Goal: Use online tool/utility

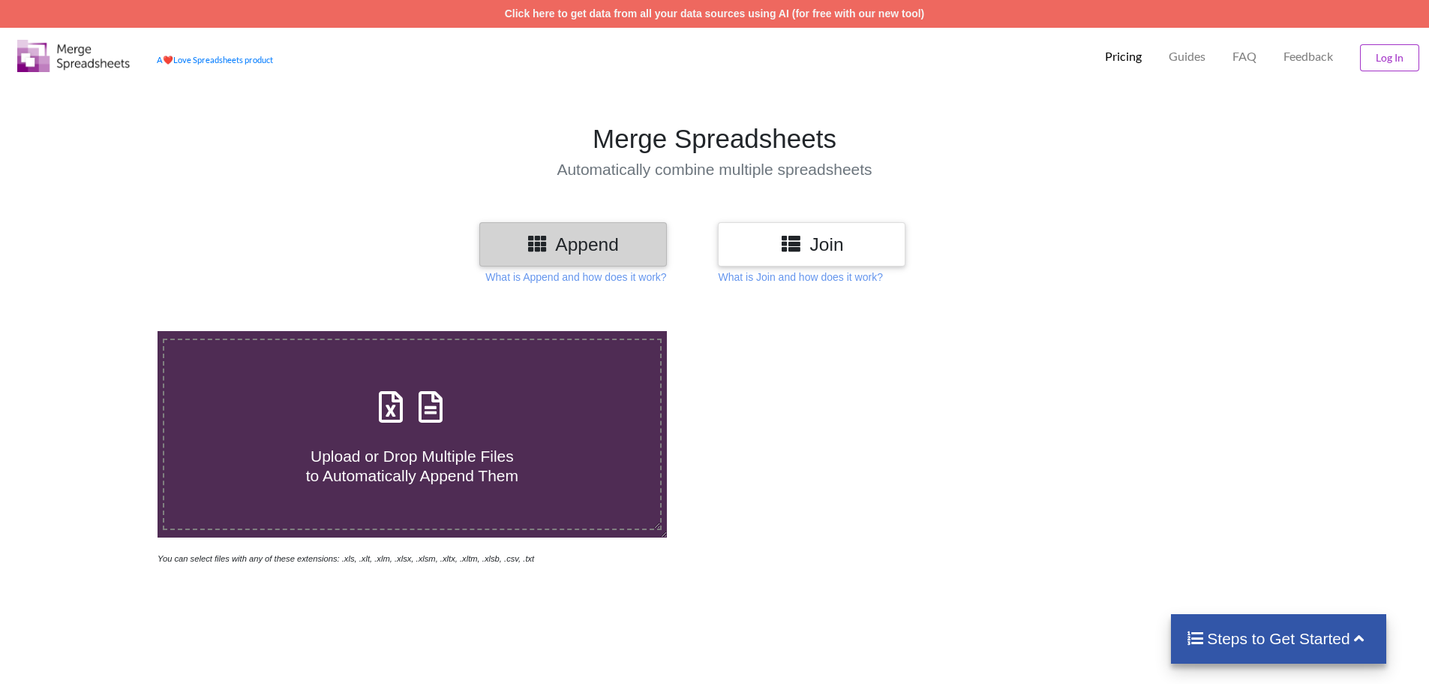
click at [870, 257] on div "Join" at bounding box center [812, 244] width 188 height 44
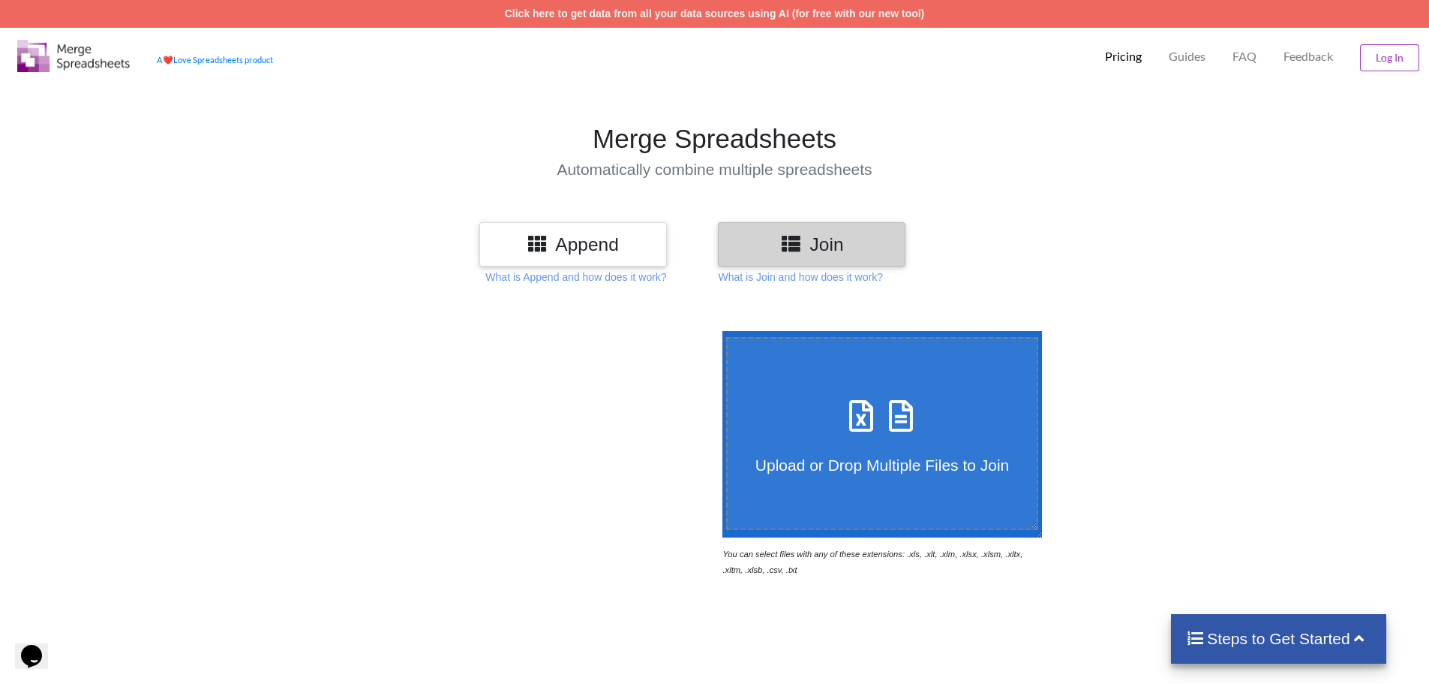
click at [899, 437] on div "Upload or Drop Multiple Files to Join" at bounding box center [883, 433] width 310 height 82
click at [719, 331] on input "Upload or Drop Multiple Files to Join" at bounding box center [719, 331] width 0 height 0
type input "C:\fakepath\NewAdmission_StudentDetails.xlsx"
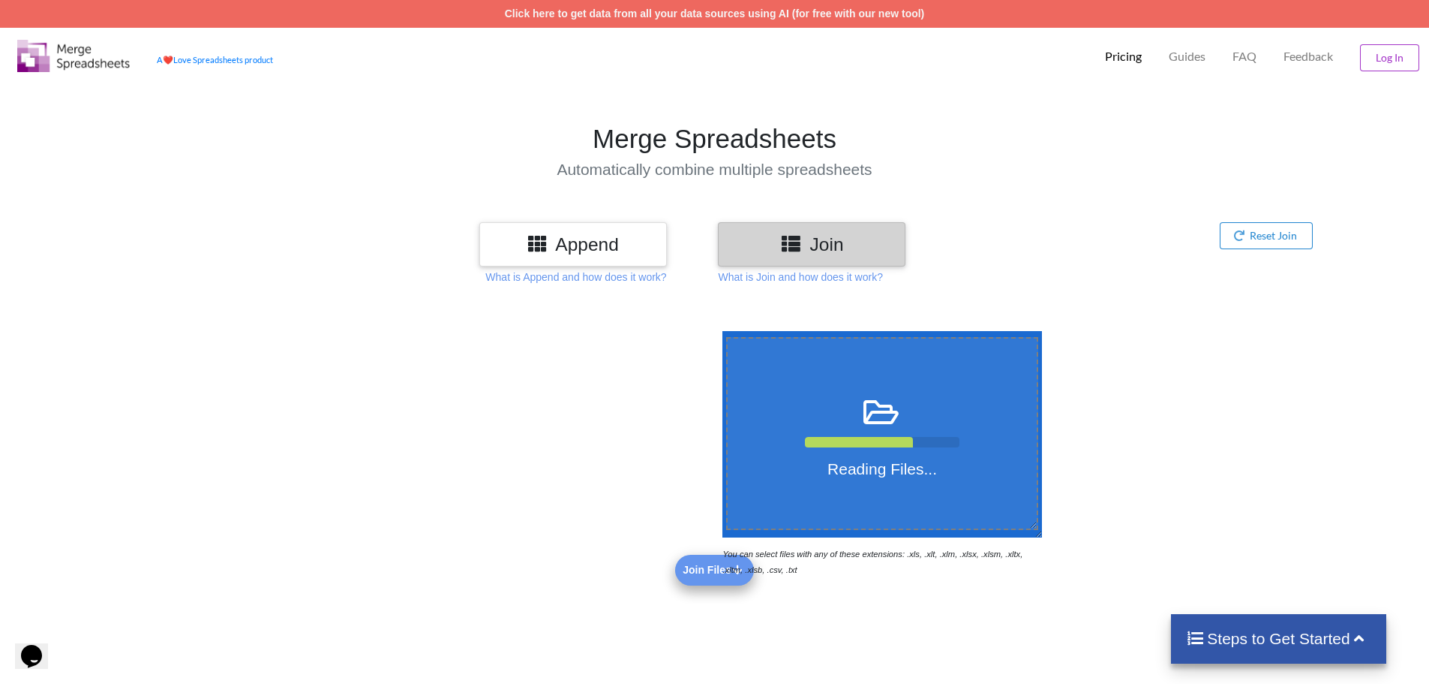
scroll to position [300, 0]
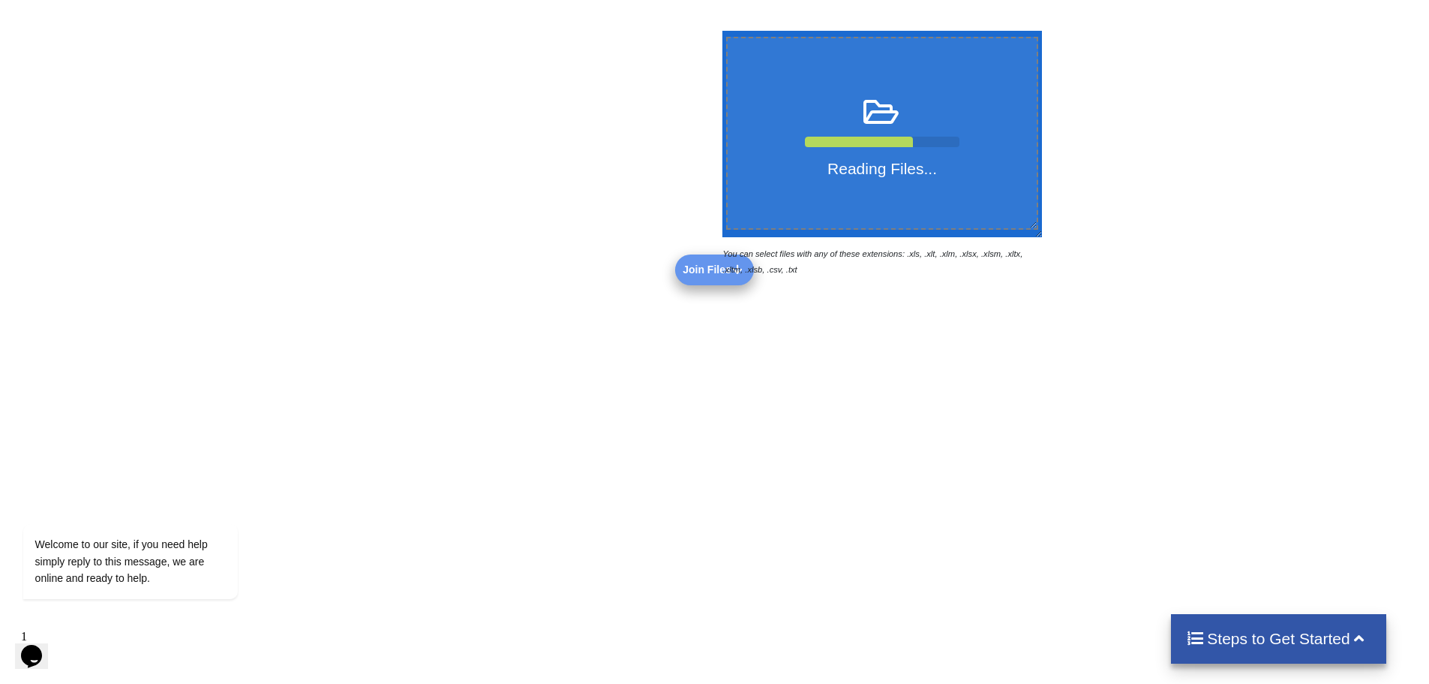
click at [698, 273] on div at bounding box center [412, 154] width 605 height 246
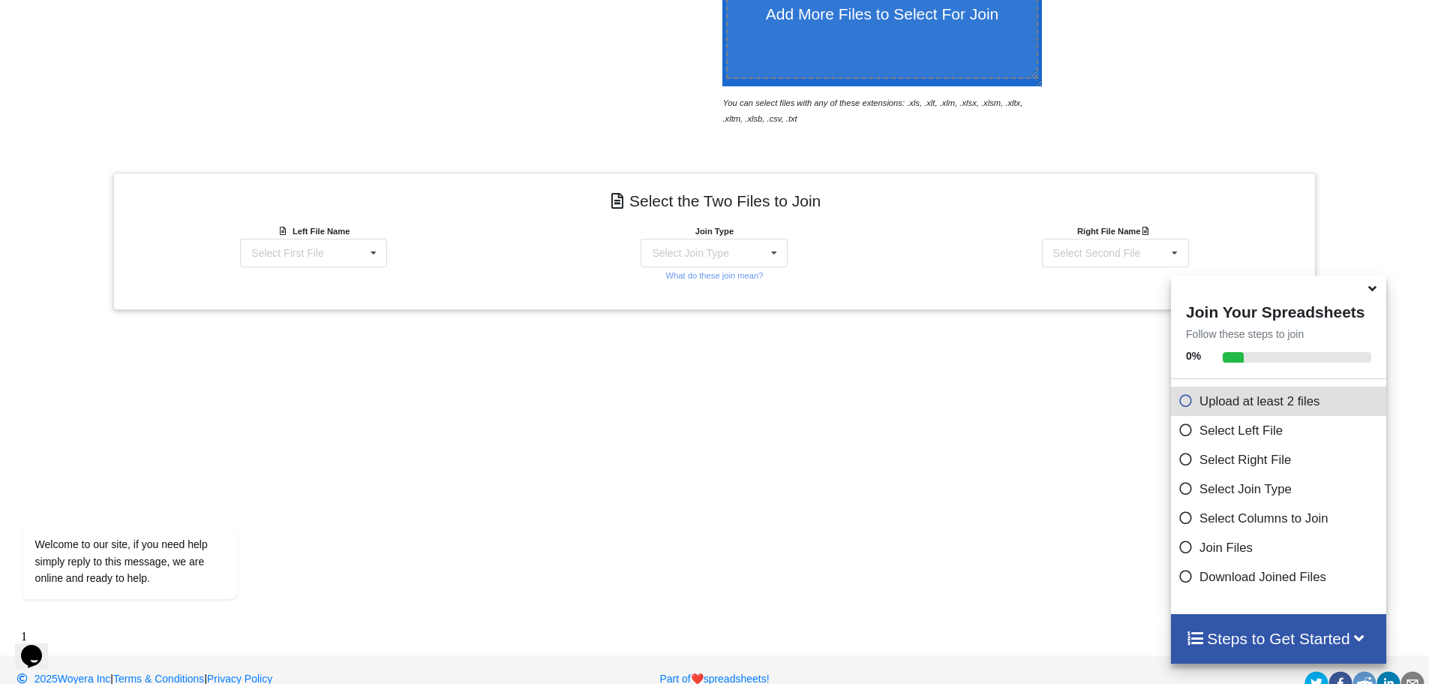
scroll to position [477, 0]
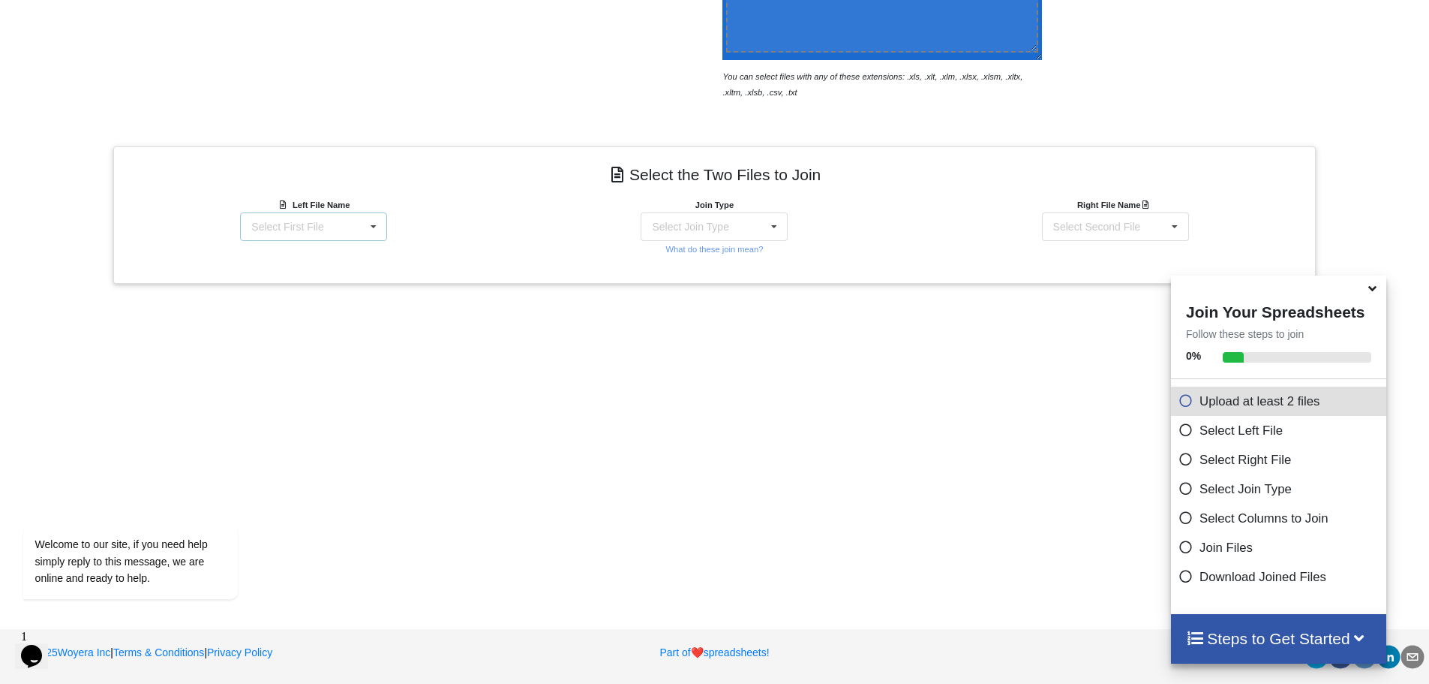
click at [332, 227] on div "Select First File NewAdmission_StudentDetails.xlsx : SSP_DumpData" at bounding box center [313, 226] width 147 height 29
click at [346, 275] on div "NewAdmission_StudentDetails.xlsx : SSP_DumpData" at bounding box center [314, 270] width 197 height 38
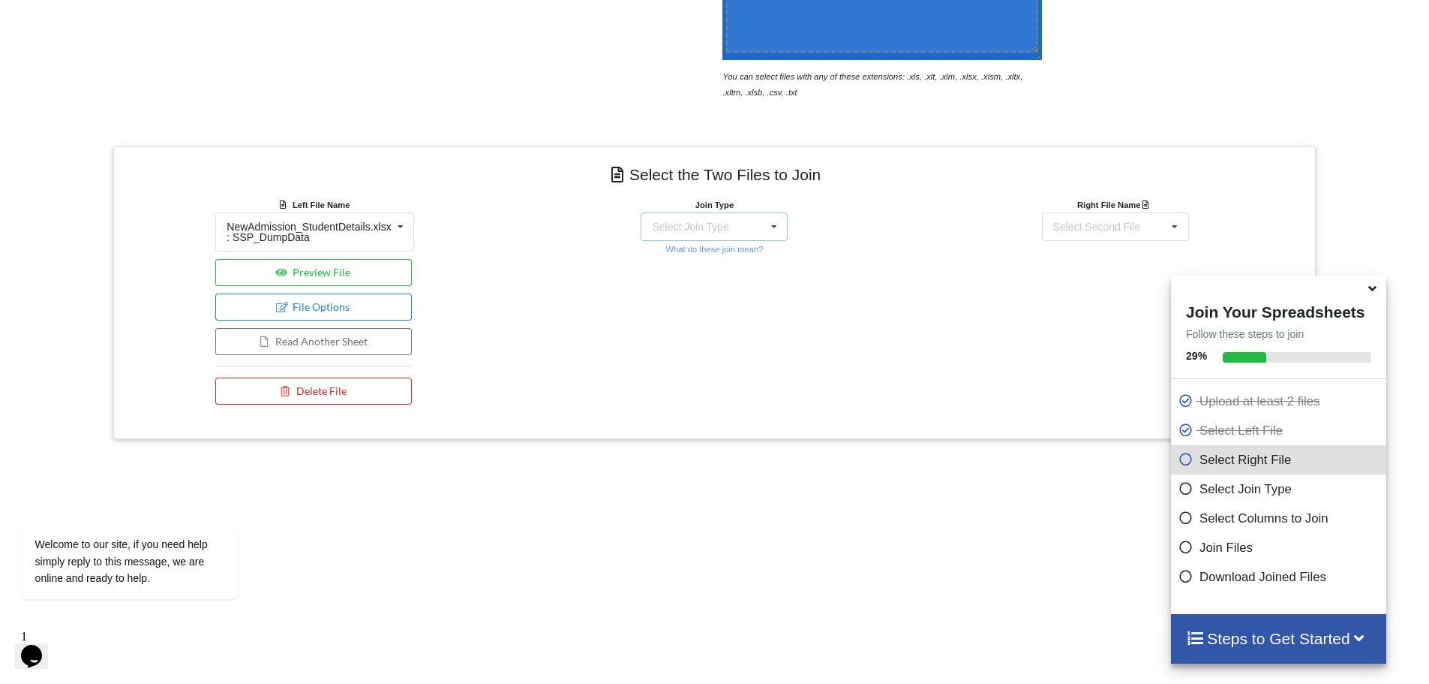
click at [714, 233] on div "Select Join Type INNER JOIN LEFT JOIN RIGHT JOIN FULL JOIN" at bounding box center [714, 226] width 147 height 29
click at [714, 270] on div "INNER JOIN" at bounding box center [715, 267] width 146 height 33
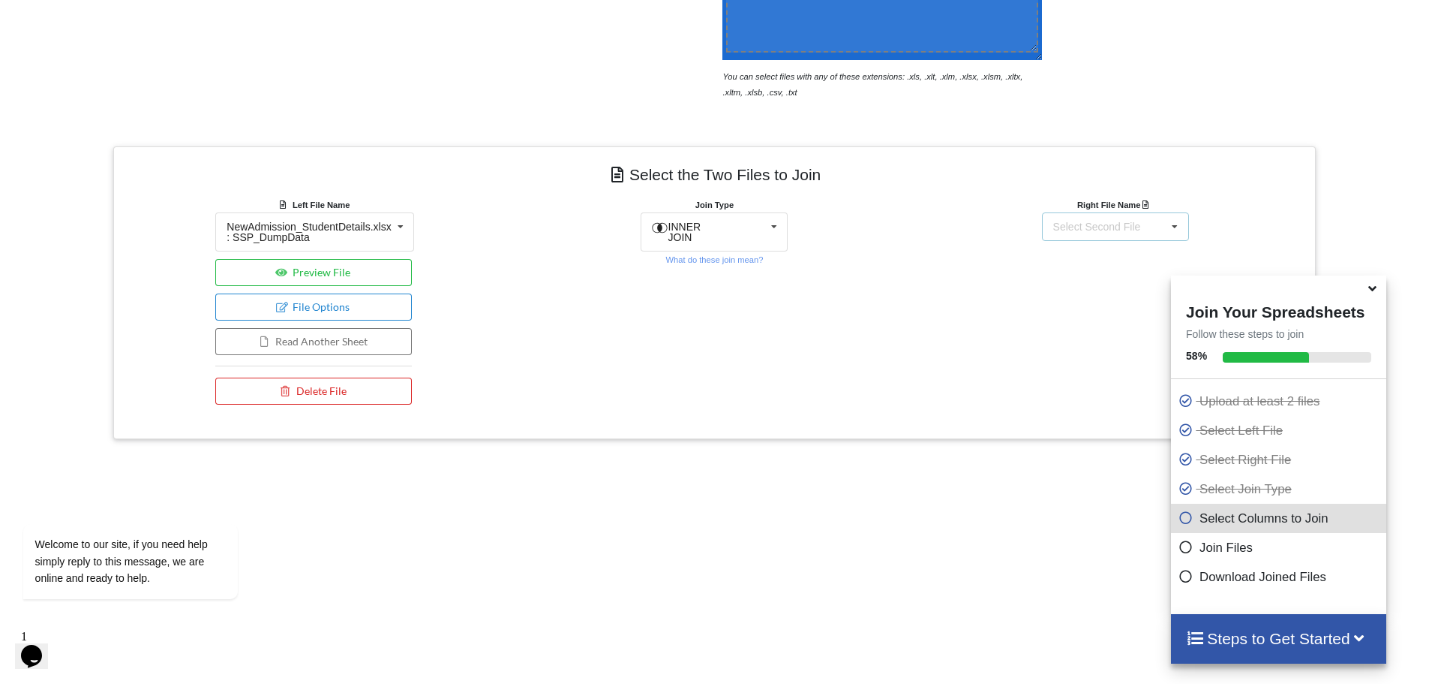
click at [1113, 232] on div "Select Second File" at bounding box center [1097, 226] width 88 height 11
click at [1087, 279] on span "NewAdmission_StudentDetails.xlsx : SSP_DumpData" at bounding box center [1115, 270] width 170 height 23
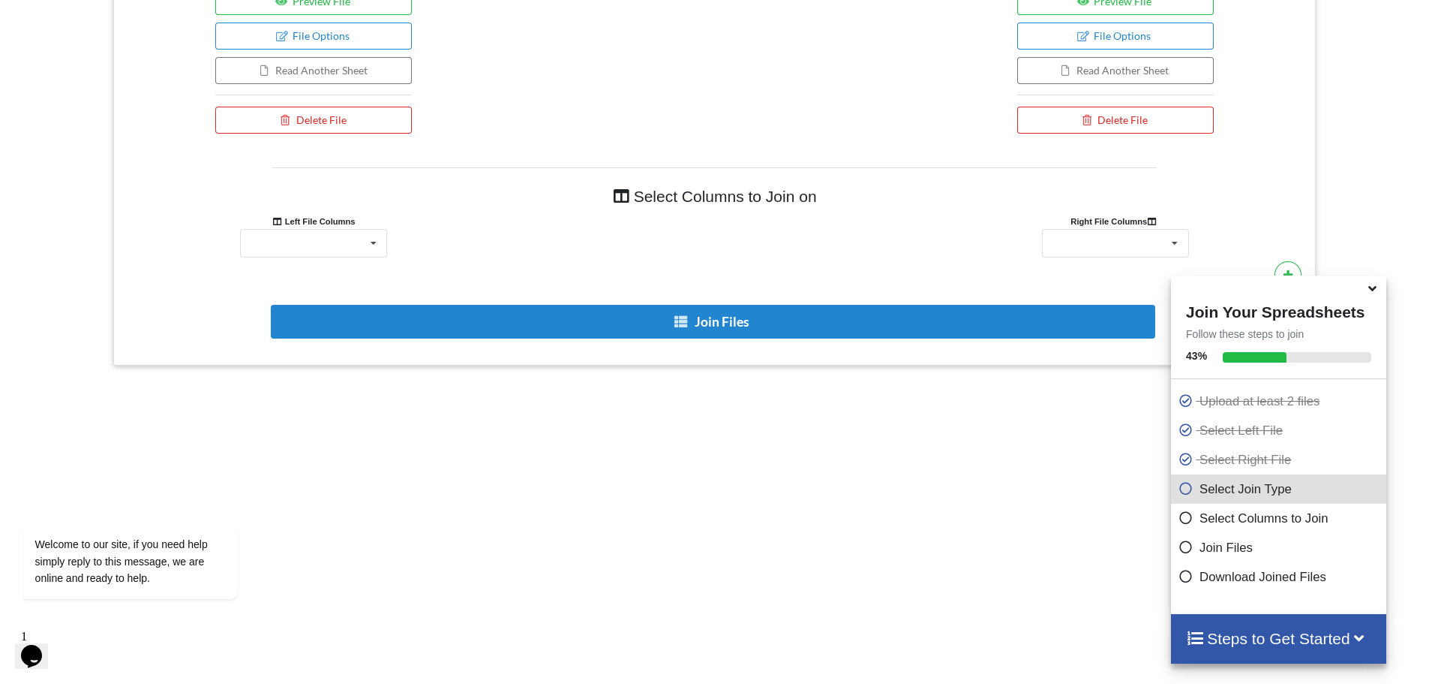
scroll to position [808, 0]
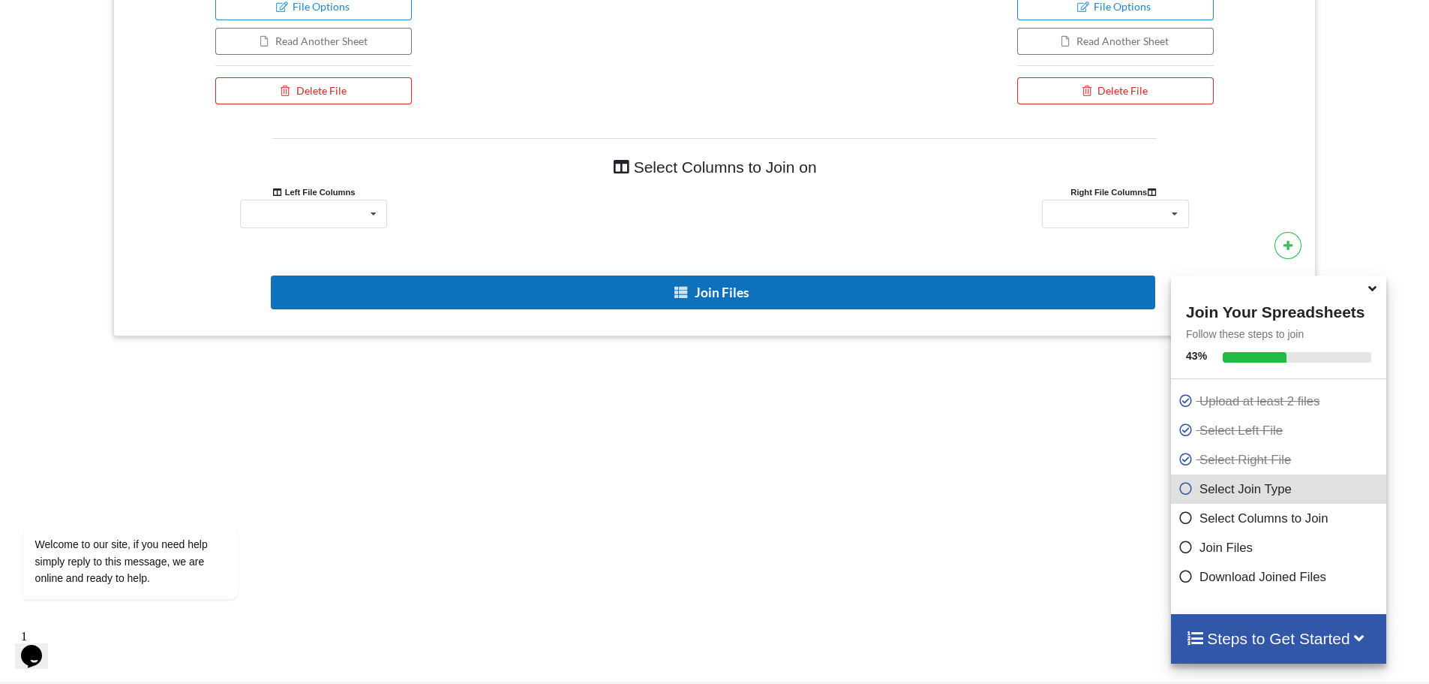
click at [722, 299] on button "Join Files" at bounding box center [713, 292] width 885 height 34
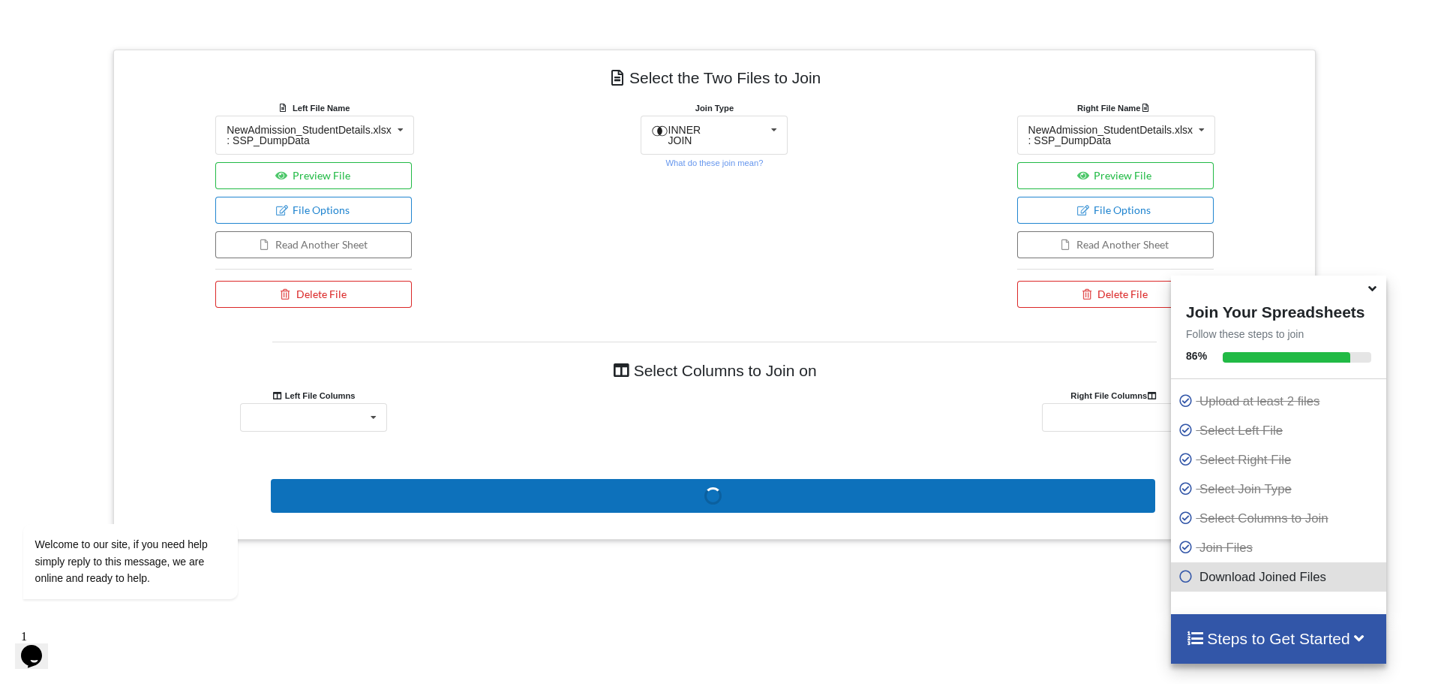
scroll to position [552, 0]
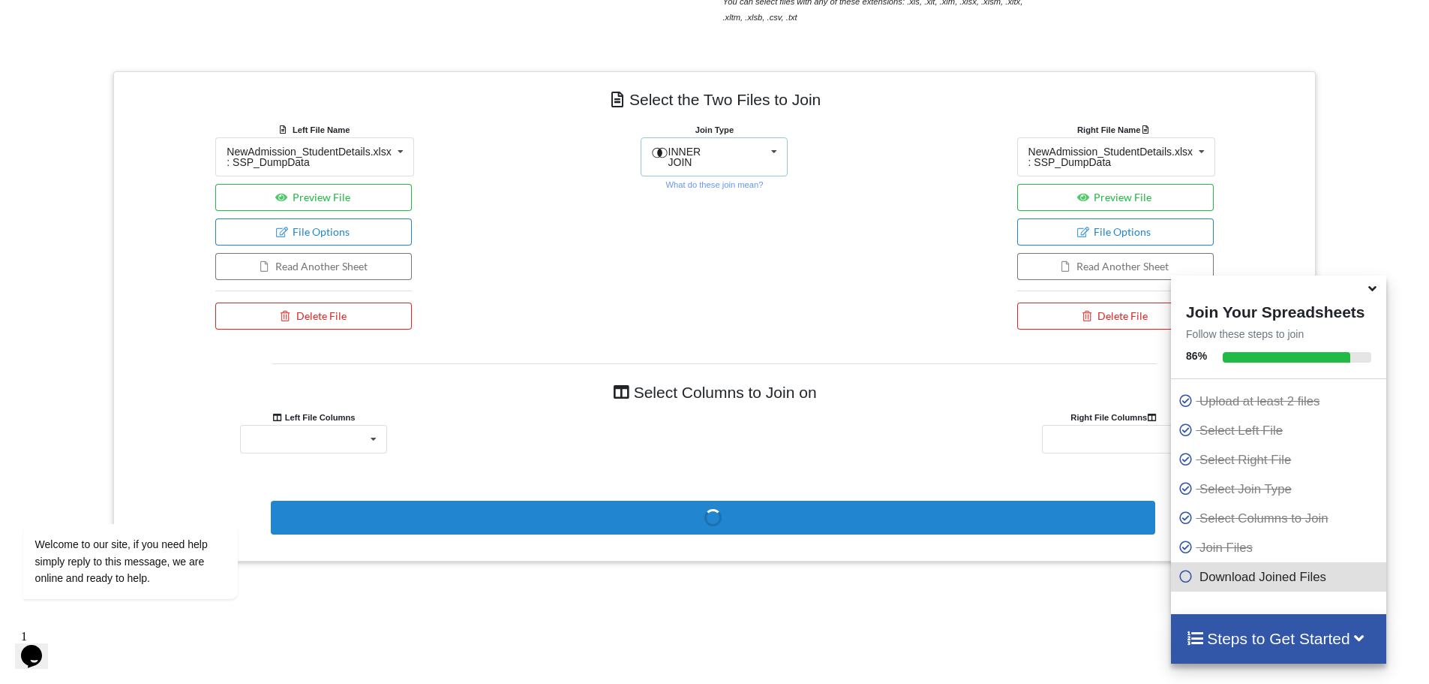
click at [729, 157] on div "INNER JOIN INNER JOIN LEFT JOIN RIGHT JOIN FULL JOIN" at bounding box center [714, 156] width 147 height 39
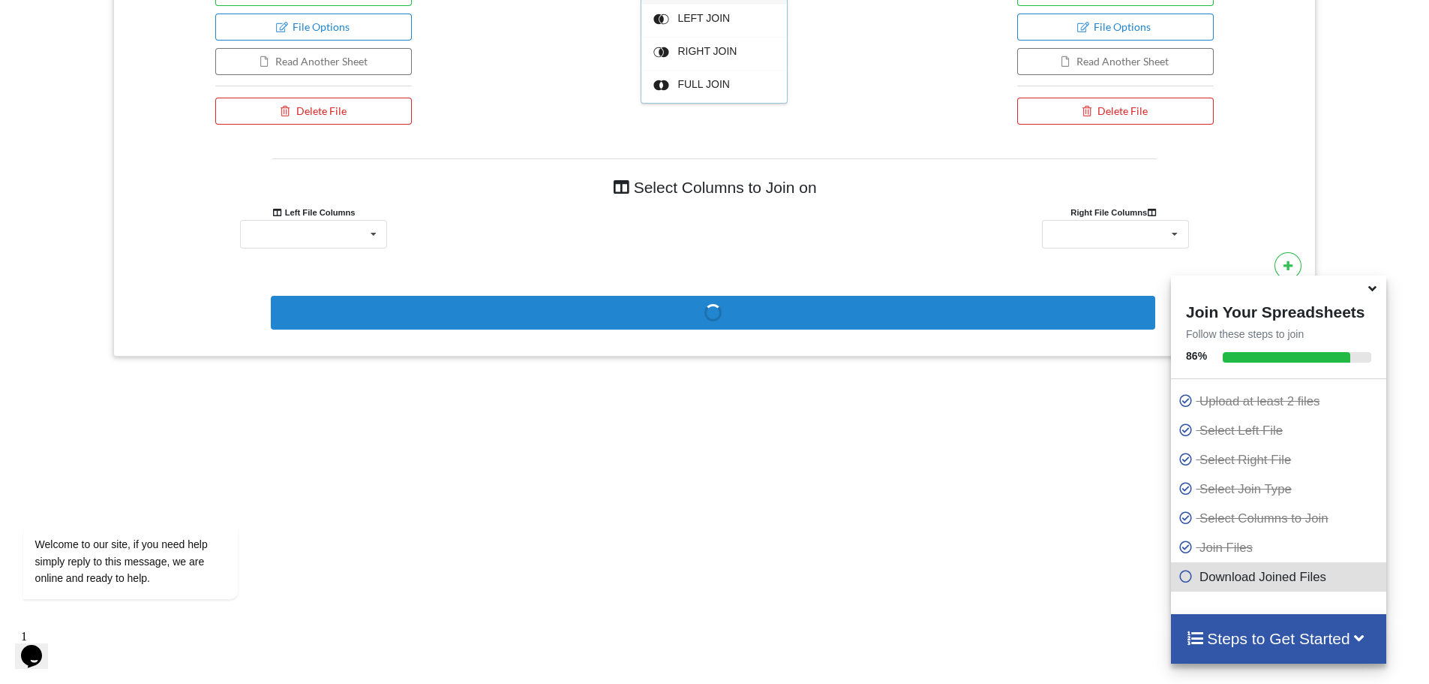
scroll to position [861, 0]
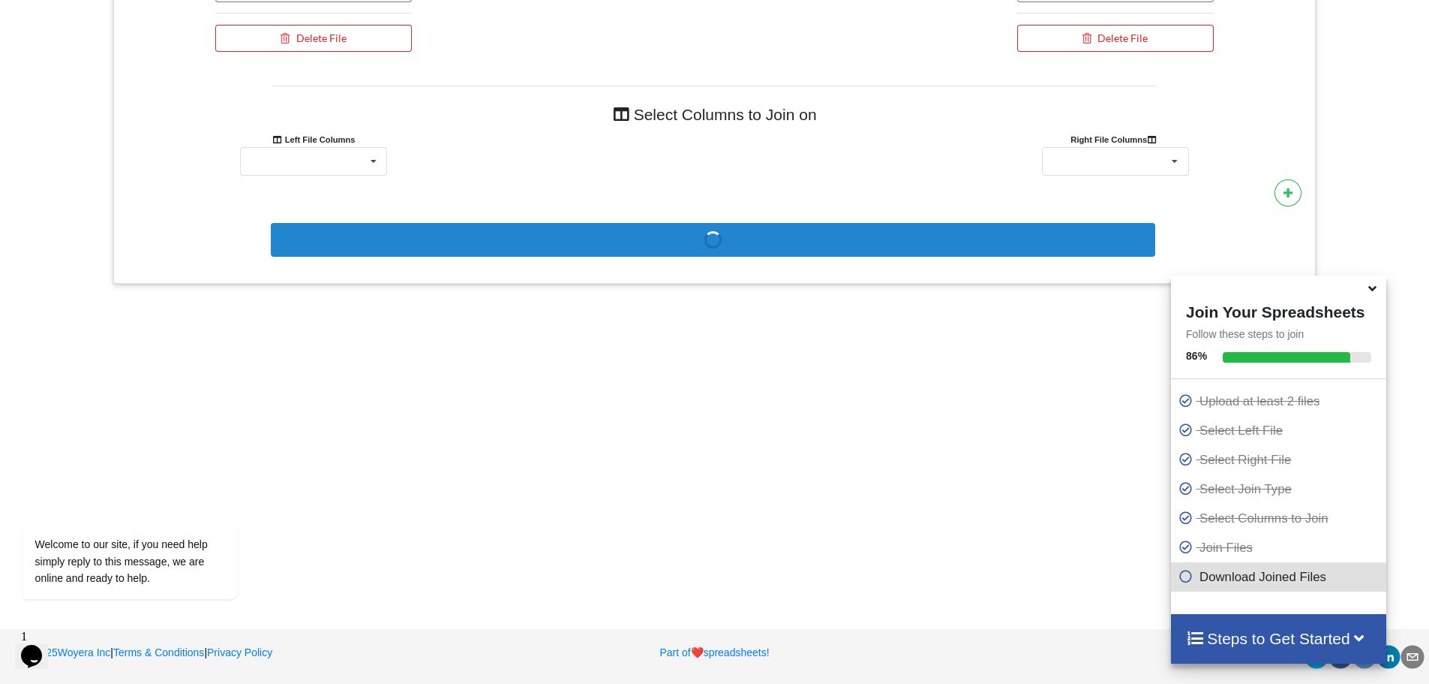
click at [1369, 293] on icon at bounding box center [1373, 286] width 16 height 14
